Goal: Information Seeking & Learning: Learn about a topic

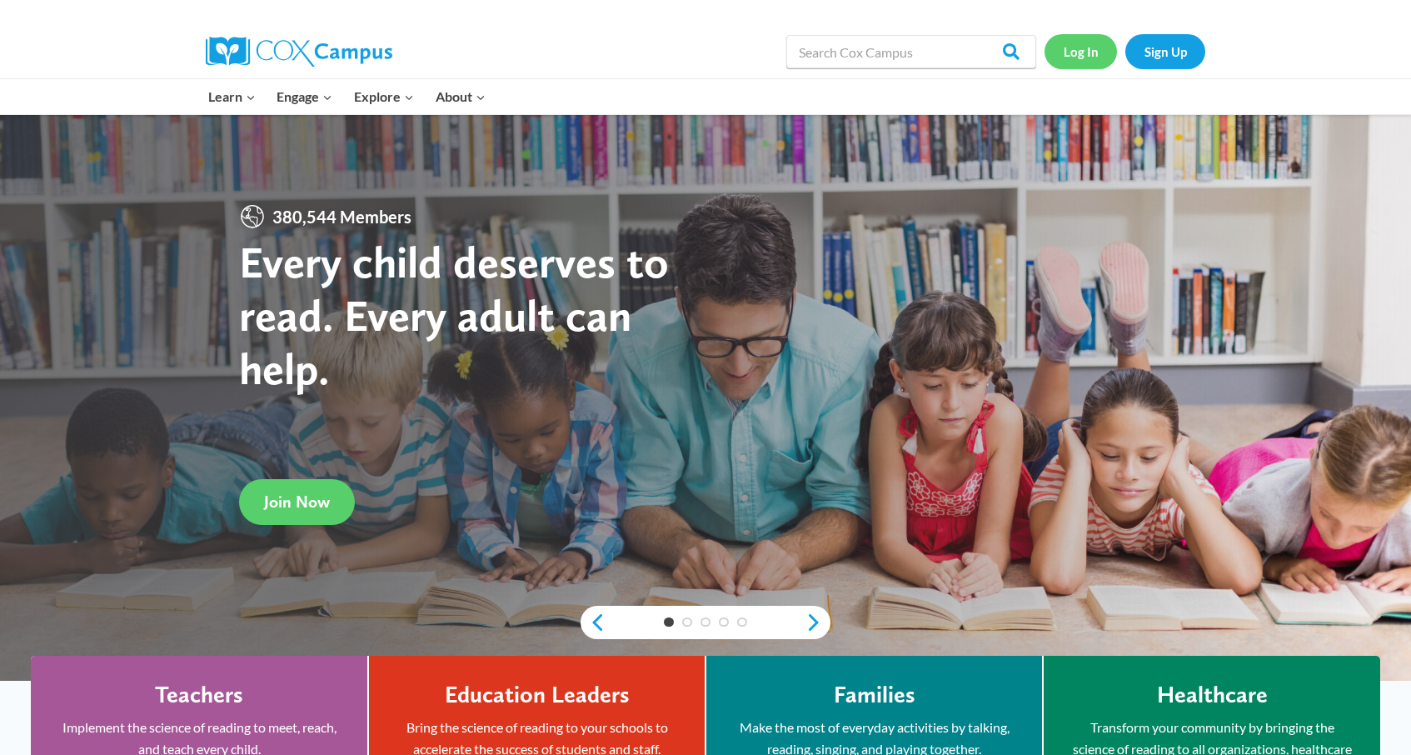
click at [1069, 57] on link "Log In" at bounding box center [1080, 51] width 72 height 34
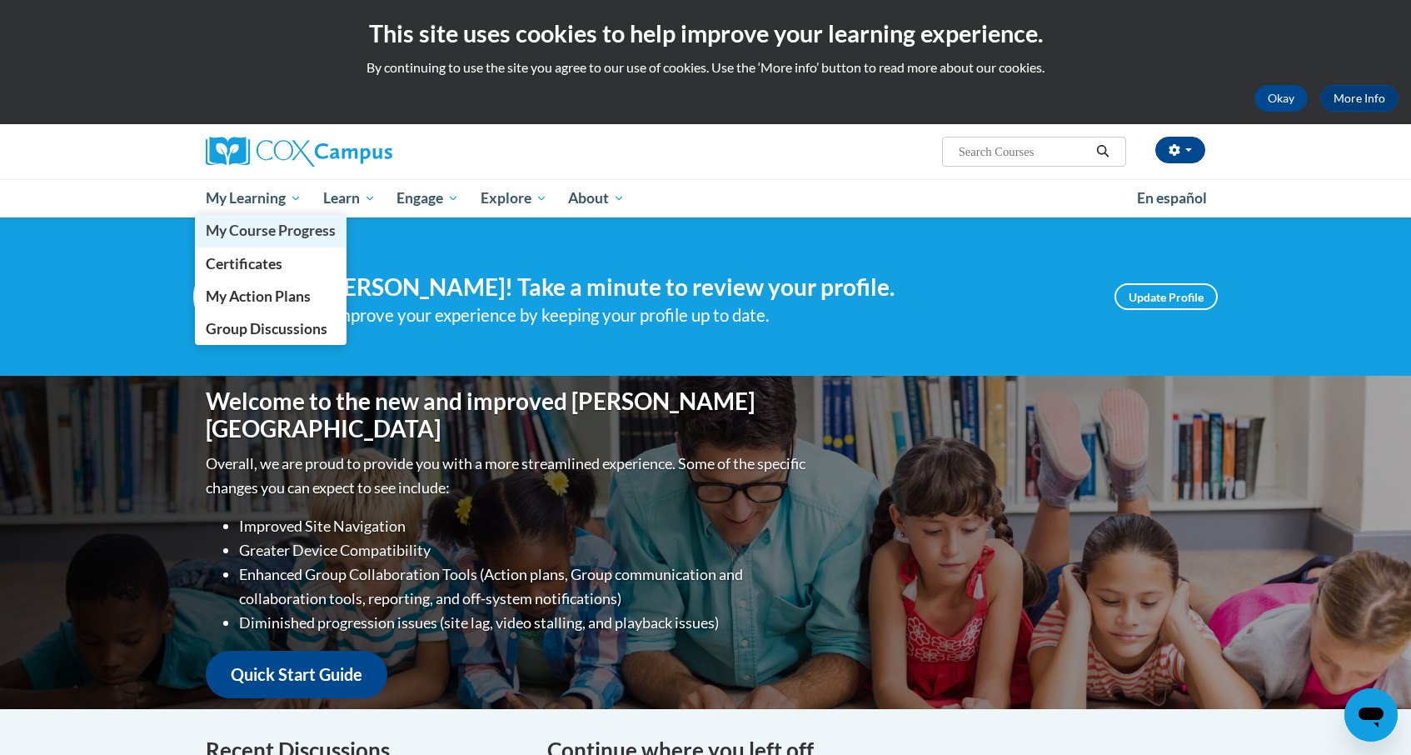
click at [268, 237] on span "My Course Progress" at bounding box center [271, 230] width 130 height 17
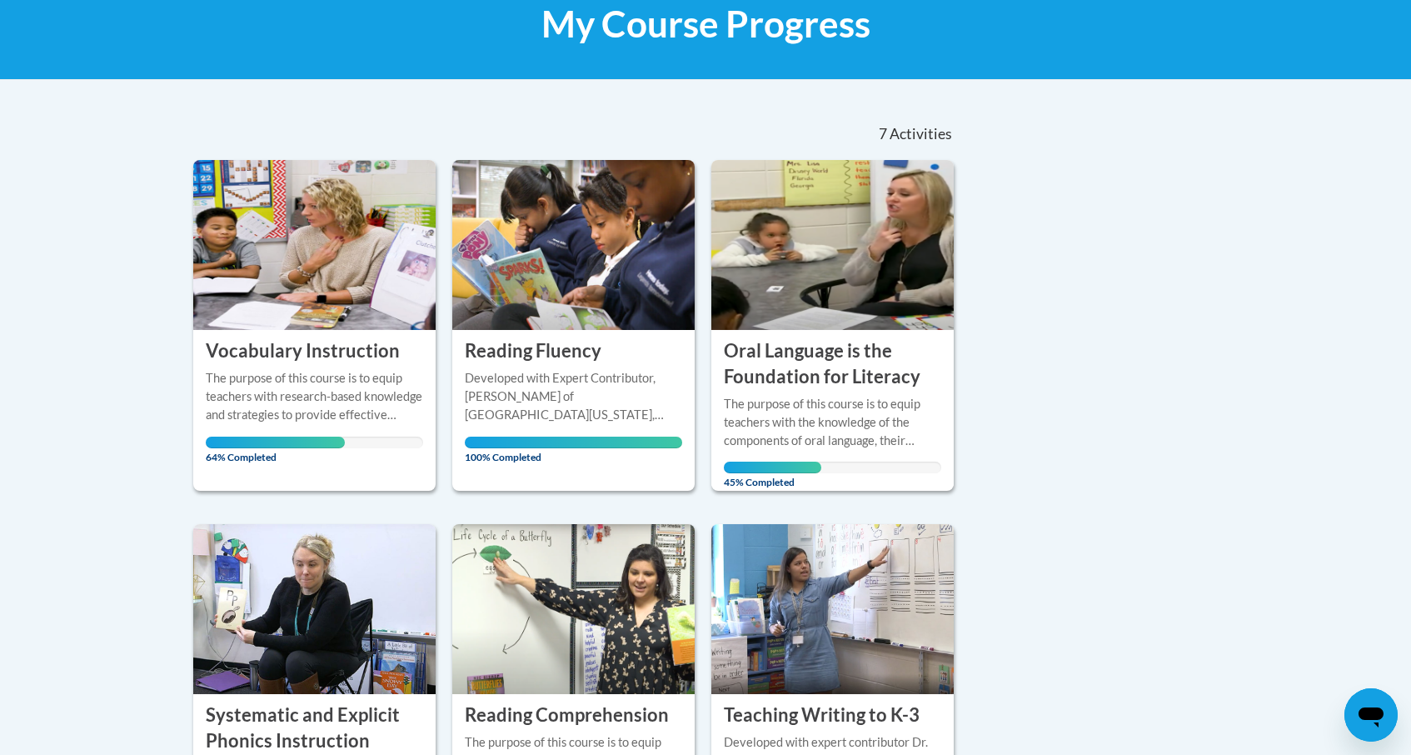
scroll to position [294, 0]
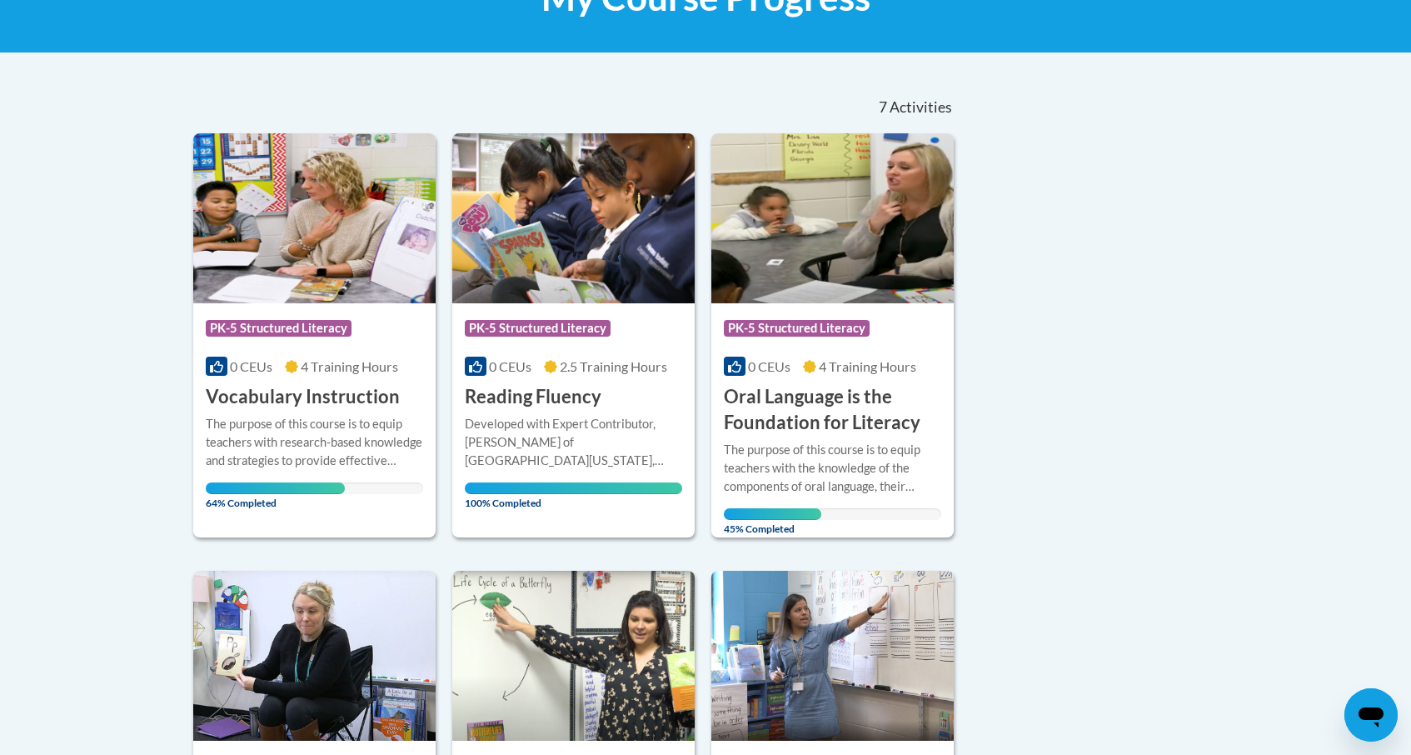
click at [337, 272] on img at bounding box center [314, 218] width 242 height 170
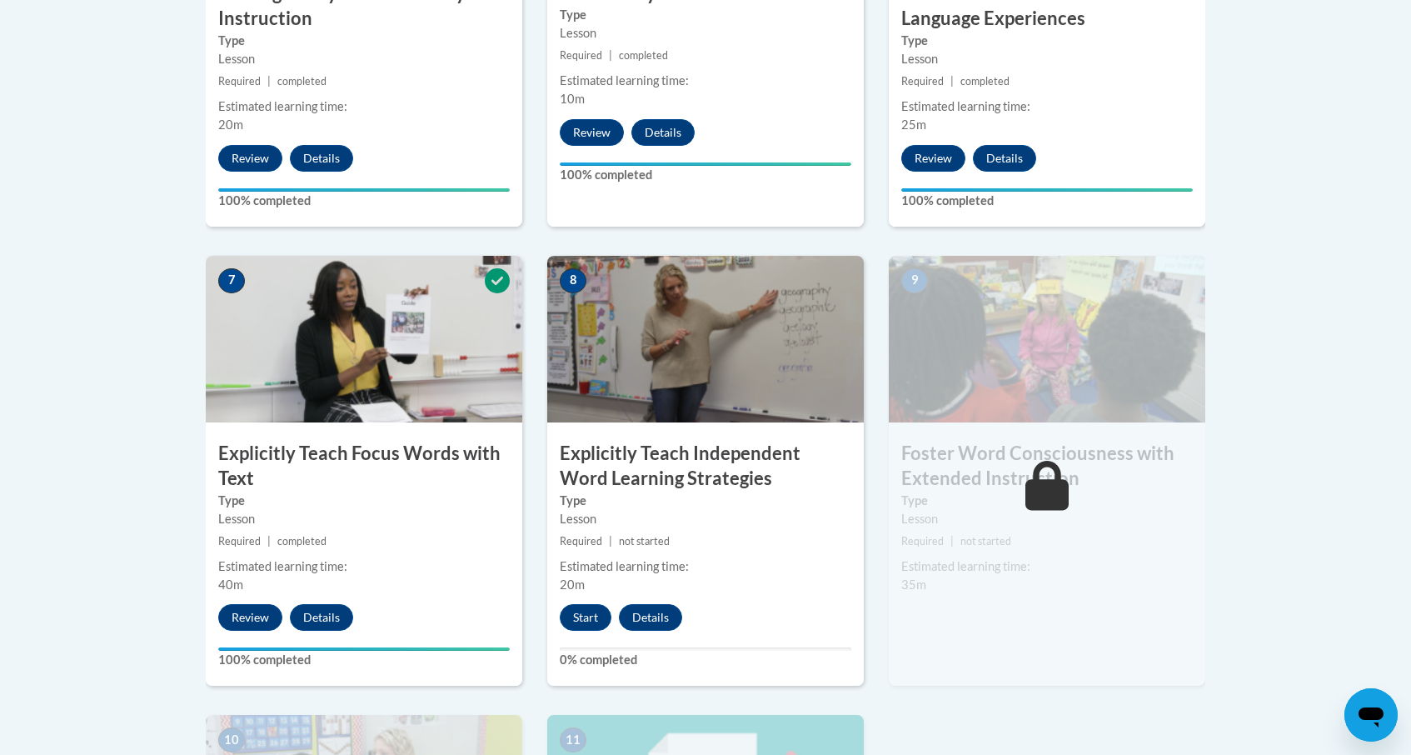
scroll to position [1245, 0]
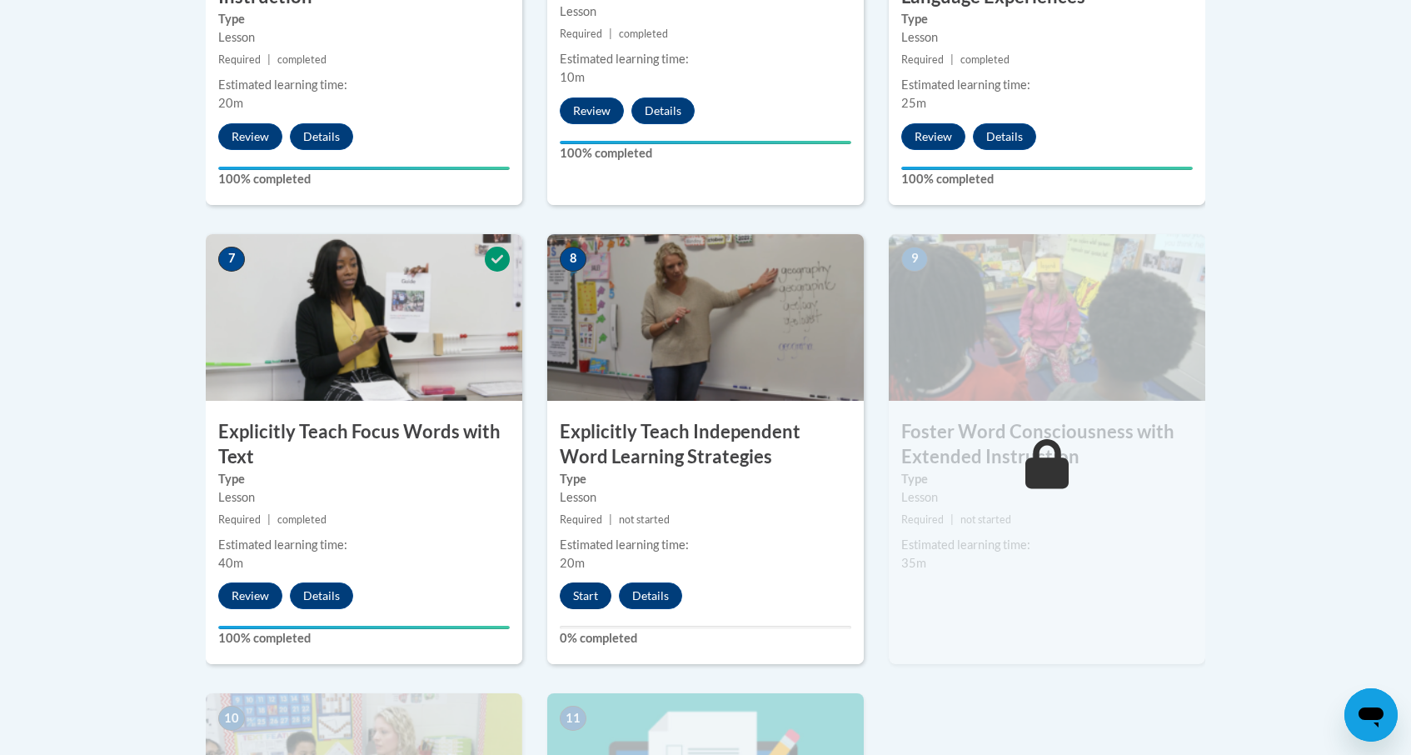
click at [596, 590] on button "Start" at bounding box center [586, 595] width 52 height 27
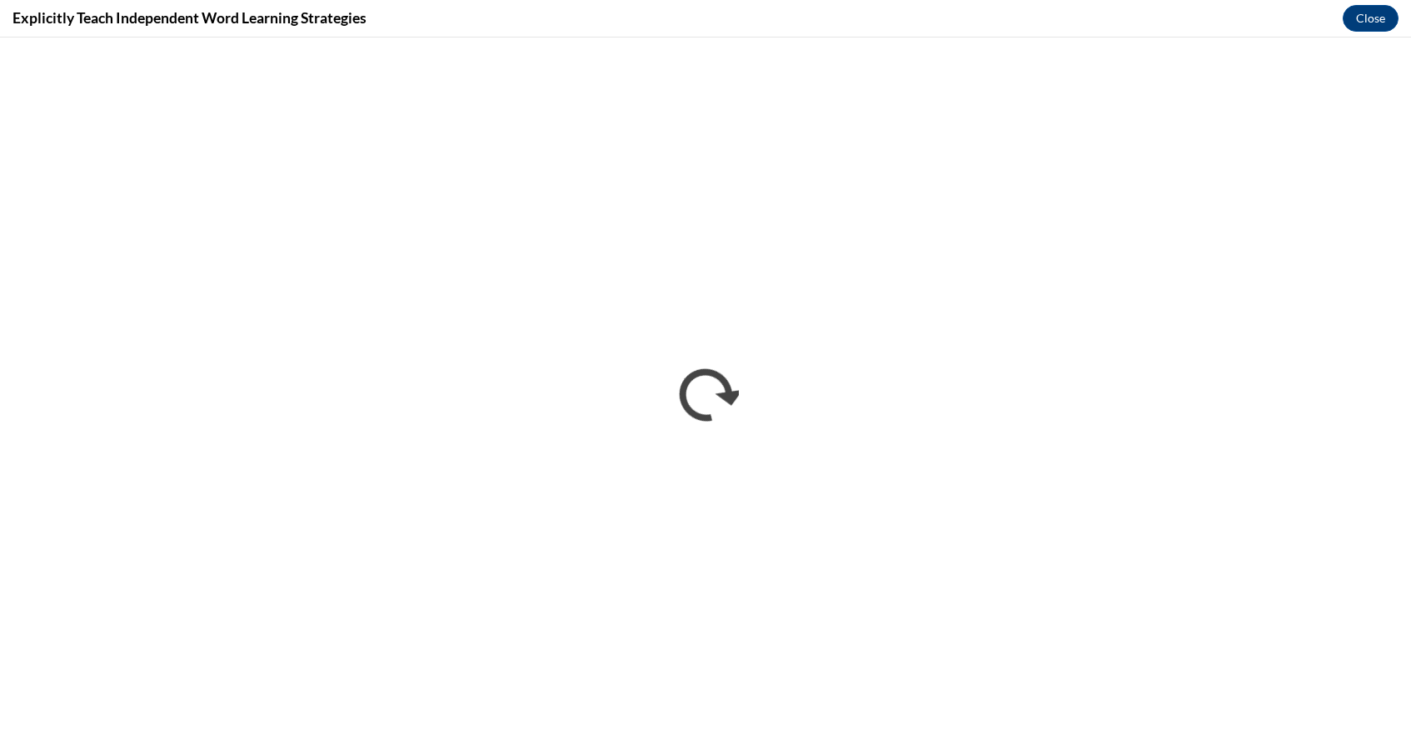
scroll to position [0, 0]
